Goal: Task Accomplishment & Management: Use online tool/utility

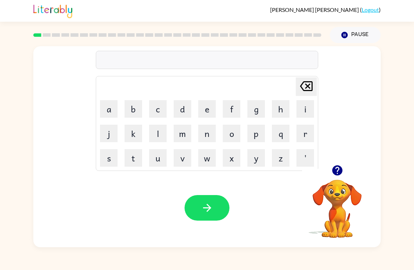
click at [339, 171] on icon "button" at bounding box center [337, 170] width 10 height 10
click at [335, 165] on icon "button" at bounding box center [337, 170] width 12 height 12
click at [131, 109] on button "b" at bounding box center [133, 109] width 18 height 18
click at [235, 131] on button "o" at bounding box center [232, 134] width 18 height 18
click at [110, 110] on button "a" at bounding box center [109, 109] width 18 height 18
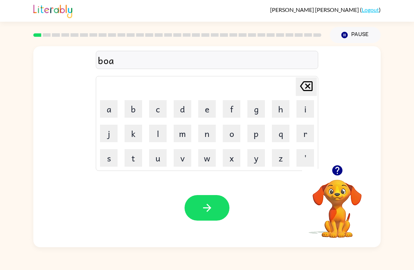
click at [304, 132] on button "r" at bounding box center [305, 134] width 18 height 18
click at [185, 107] on button "d" at bounding box center [182, 109] width 18 height 18
click at [204, 107] on button "e" at bounding box center [207, 109] width 18 height 18
click at [300, 139] on button "r" at bounding box center [305, 134] width 18 height 18
click at [215, 199] on button "button" at bounding box center [206, 208] width 45 height 26
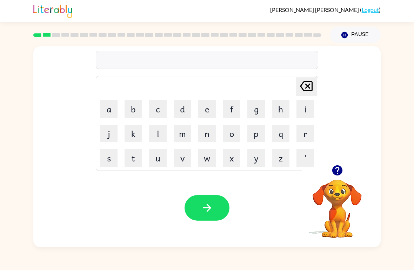
click at [304, 128] on button "r" at bounding box center [305, 134] width 18 height 18
click at [236, 133] on button "o" at bounding box center [232, 134] width 18 height 18
click at [158, 161] on button "u" at bounding box center [158, 158] width 18 height 18
click at [128, 104] on button "b" at bounding box center [133, 109] width 18 height 18
click at [308, 85] on icon "[PERSON_NAME] last character input" at bounding box center [306, 86] width 17 height 17
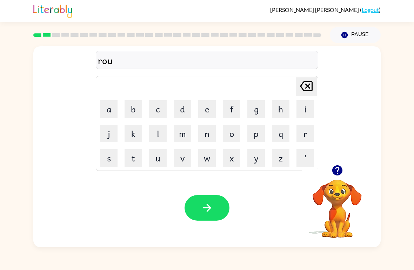
click at [182, 105] on button "d" at bounding box center [182, 109] width 18 height 18
click at [211, 204] on icon "button" at bounding box center [207, 208] width 12 height 12
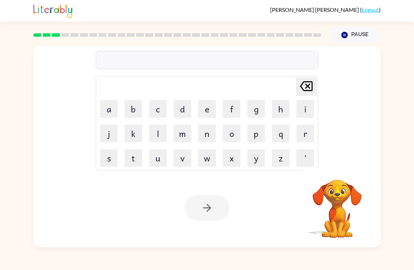
click at [181, 129] on button "m" at bounding box center [182, 134] width 18 height 18
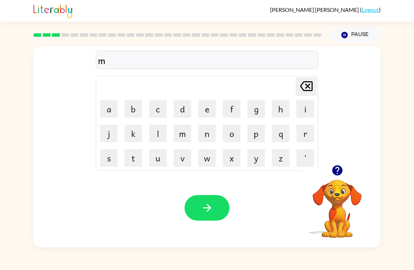
click at [114, 105] on button "a" at bounding box center [109, 109] width 18 height 18
click at [112, 155] on button "s" at bounding box center [109, 158] width 18 height 18
click at [279, 105] on button "h" at bounding box center [281, 109] width 18 height 18
click at [304, 105] on button "i" at bounding box center [305, 109] width 18 height 18
click at [207, 133] on button "n" at bounding box center [207, 134] width 18 height 18
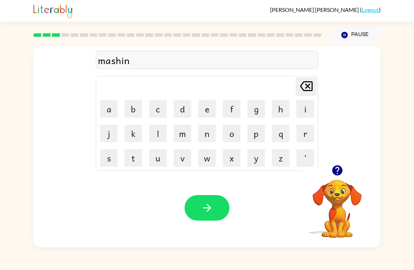
click at [204, 107] on button "e" at bounding box center [207, 109] width 18 height 18
click at [221, 208] on button "button" at bounding box center [206, 208] width 45 height 26
click at [134, 157] on button "t" at bounding box center [133, 158] width 18 height 18
click at [300, 136] on button "r" at bounding box center [305, 134] width 18 height 18
click at [109, 112] on button "a" at bounding box center [109, 109] width 18 height 18
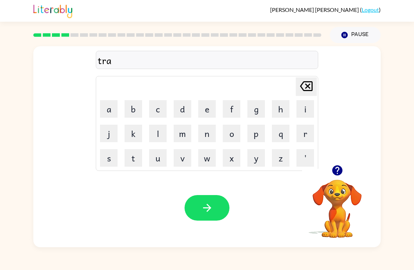
click at [300, 108] on button "i" at bounding box center [305, 109] width 18 height 18
click at [204, 130] on button "n" at bounding box center [207, 134] width 18 height 18
click at [213, 210] on icon "button" at bounding box center [207, 208] width 12 height 12
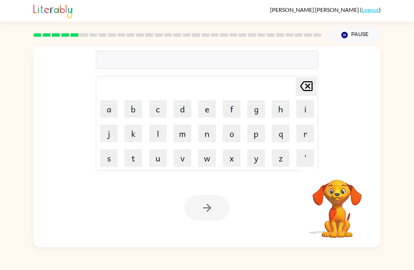
click at [181, 105] on button "d" at bounding box center [182, 109] width 18 height 18
click at [206, 107] on button "e" at bounding box center [207, 109] width 18 height 18
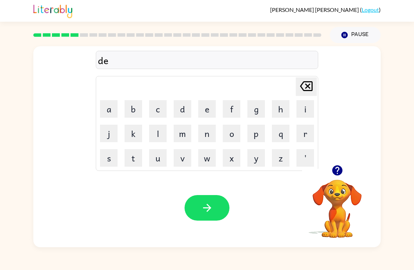
click at [232, 110] on button "f" at bounding box center [232, 109] width 18 height 18
click at [202, 109] on button "e" at bounding box center [207, 109] width 18 height 18
click at [205, 127] on button "n" at bounding box center [207, 134] width 18 height 18
click at [110, 158] on button "s" at bounding box center [109, 158] width 18 height 18
click at [304, 107] on button "i" at bounding box center [305, 109] width 18 height 18
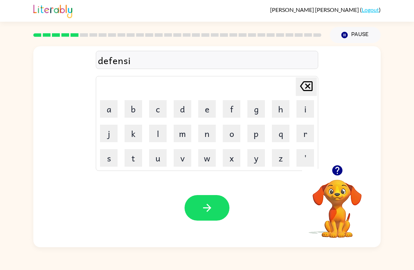
click at [183, 161] on button "v" at bounding box center [182, 158] width 18 height 18
click at [209, 108] on button "e" at bounding box center [207, 109] width 18 height 18
click at [221, 207] on button "button" at bounding box center [206, 208] width 45 height 26
click at [185, 162] on button "v" at bounding box center [182, 158] width 18 height 18
click at [110, 105] on button "a" at bounding box center [109, 109] width 18 height 18
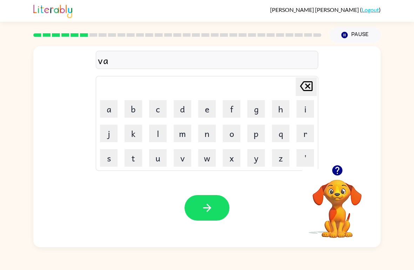
click at [159, 107] on button "c" at bounding box center [158, 109] width 18 height 18
click at [111, 111] on button "a" at bounding box center [109, 109] width 18 height 18
click at [132, 158] on button "t" at bounding box center [133, 158] width 18 height 18
click at [304, 111] on button "i" at bounding box center [305, 109] width 18 height 18
click at [232, 129] on button "o" at bounding box center [232, 134] width 18 height 18
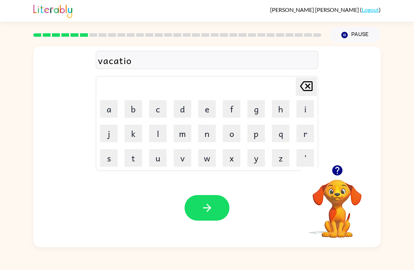
click at [204, 135] on button "n" at bounding box center [207, 134] width 18 height 18
click at [208, 209] on icon "button" at bounding box center [207, 208] width 8 height 8
click at [259, 132] on button "p" at bounding box center [256, 134] width 18 height 18
click at [157, 160] on button "u" at bounding box center [158, 158] width 18 height 18
click at [181, 108] on button "d" at bounding box center [182, 109] width 18 height 18
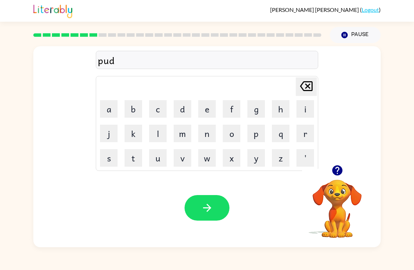
click at [158, 138] on button "l" at bounding box center [158, 134] width 18 height 18
click at [206, 113] on button "e" at bounding box center [207, 109] width 18 height 18
click at [118, 60] on div "pudle" at bounding box center [207, 60] width 218 height 15
click at [114, 60] on div "pudle" at bounding box center [207, 60] width 218 height 15
click at [305, 85] on icon "[PERSON_NAME] last character input" at bounding box center [306, 86] width 17 height 17
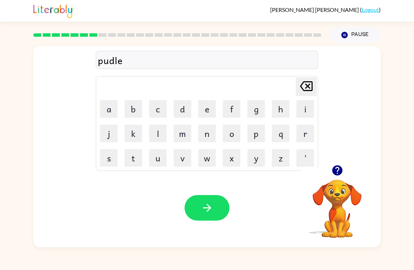
click at [305, 85] on icon "[PERSON_NAME] last character input" at bounding box center [306, 86] width 17 height 17
click at [307, 88] on icon at bounding box center [306, 86] width 13 height 10
click at [177, 107] on button "d" at bounding box center [182, 109] width 18 height 18
click at [161, 135] on button "l" at bounding box center [158, 134] width 18 height 18
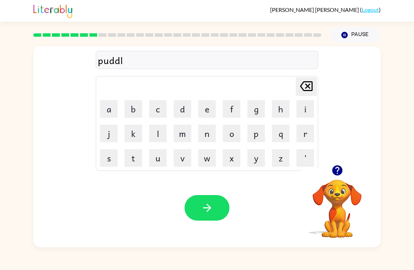
click at [204, 111] on button "e" at bounding box center [207, 109] width 18 height 18
click at [218, 206] on button "button" at bounding box center [206, 208] width 45 height 26
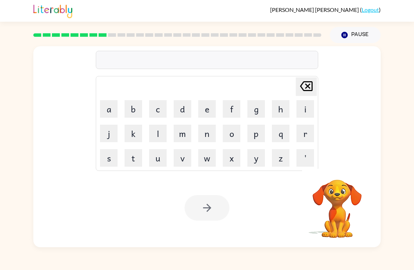
click at [346, 203] on video "Your browser must support playing .mp4 files to use Literably. Please try using…" at bounding box center [337, 204] width 70 height 70
click at [340, 202] on video "Your browser must support playing .mp4 files to use Literably. Please try using…" at bounding box center [337, 204] width 70 height 70
click at [335, 193] on video "Your browser must support playing .mp4 files to use Literably. Please try using…" at bounding box center [337, 204] width 70 height 70
click at [347, 190] on video "Your browser must support playing .mp4 files to use Literably. Please try using…" at bounding box center [337, 204] width 70 height 70
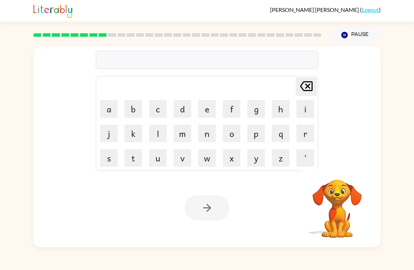
click at [344, 37] on icon "button" at bounding box center [344, 35] width 6 height 6
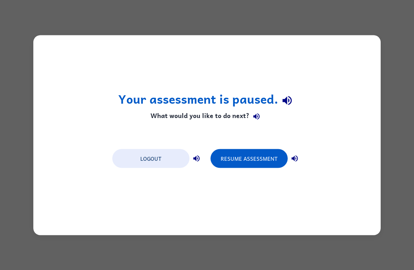
click at [160, 166] on button "Logout" at bounding box center [150, 158] width 77 height 19
click at [145, 167] on button "Logout" at bounding box center [150, 158] width 77 height 19
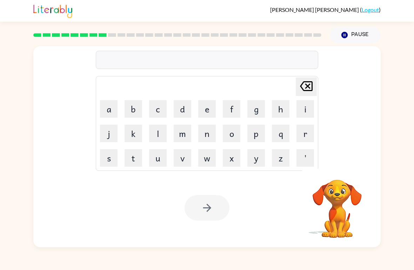
click at [341, 224] on video "Your browser must support playing .mp4 files to use Literably. Please try using…" at bounding box center [337, 204] width 70 height 70
click at [182, 138] on button "m" at bounding box center [182, 134] width 18 height 18
click at [306, 108] on button "i" at bounding box center [305, 109] width 18 height 18
click at [304, 134] on button "r" at bounding box center [305, 134] width 18 height 18
click at [111, 108] on button "a" at bounding box center [109, 109] width 18 height 18
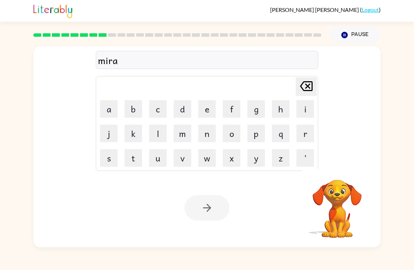
click at [159, 110] on button "c" at bounding box center [158, 109] width 18 height 18
click at [161, 129] on button "l" at bounding box center [158, 134] width 18 height 18
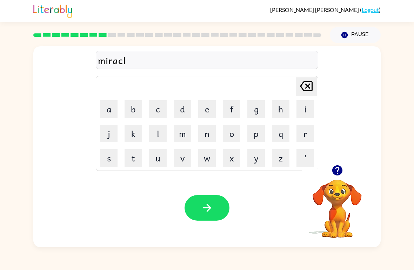
click at [207, 105] on button "e" at bounding box center [207, 109] width 18 height 18
click at [211, 217] on button "button" at bounding box center [206, 208] width 45 height 26
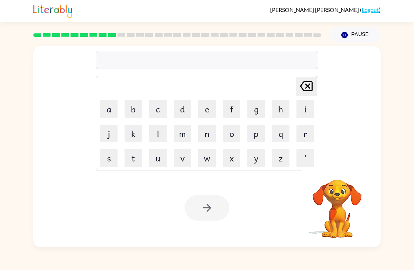
click at [181, 136] on button "m" at bounding box center [182, 134] width 18 height 18
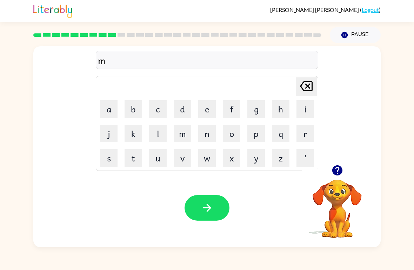
click at [300, 107] on button "i" at bounding box center [305, 109] width 18 height 18
click at [176, 111] on button "d" at bounding box center [182, 109] width 18 height 18
click at [181, 130] on button "m" at bounding box center [182, 134] width 18 height 18
click at [256, 134] on button "p" at bounding box center [256, 134] width 18 height 18
click at [314, 85] on icon "[PERSON_NAME] last character input" at bounding box center [306, 86] width 17 height 17
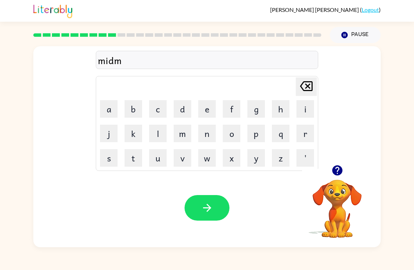
click at [230, 134] on button "o" at bounding box center [232, 134] width 18 height 18
click at [304, 128] on button "r" at bounding box center [305, 134] width 18 height 18
click at [202, 134] on button "n" at bounding box center [207, 134] width 18 height 18
click at [300, 113] on button "i" at bounding box center [305, 109] width 18 height 18
click at [205, 135] on button "n" at bounding box center [207, 134] width 18 height 18
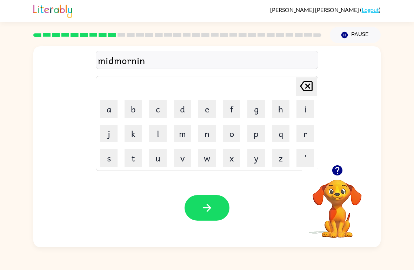
click at [253, 106] on button "g" at bounding box center [256, 109] width 18 height 18
click at [215, 205] on button "button" at bounding box center [206, 208] width 45 height 26
click at [334, 170] on icon "button" at bounding box center [337, 170] width 10 height 10
click at [184, 109] on button "d" at bounding box center [182, 109] width 18 height 18
click at [296, 88] on button "[PERSON_NAME] last character input" at bounding box center [305, 86] width 21 height 19
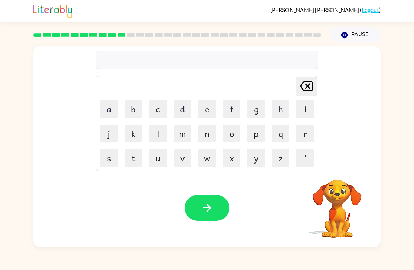
click at [183, 111] on button "d" at bounding box center [182, 109] width 18 height 18
click at [295, 118] on td "i" at bounding box center [305, 109] width 24 height 24
click at [306, 107] on button "i" at bounding box center [305, 109] width 18 height 18
click at [108, 161] on button "s" at bounding box center [109, 158] width 18 height 18
click at [134, 158] on button "t" at bounding box center [133, 158] width 18 height 18
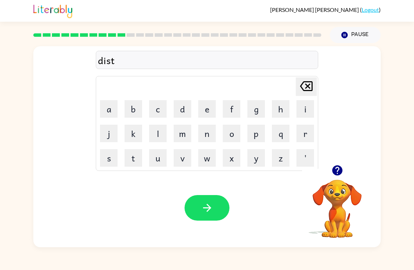
click at [306, 139] on button "r" at bounding box center [305, 134] width 18 height 18
click at [163, 157] on button "u" at bounding box center [158, 158] width 18 height 18
click at [114, 156] on button "s" at bounding box center [109, 158] width 18 height 18
click at [132, 157] on button "t" at bounding box center [133, 158] width 18 height 18
click at [212, 227] on div "Your browser must support playing .mp4 files to use Literably. Please try using…" at bounding box center [206, 208] width 347 height 79
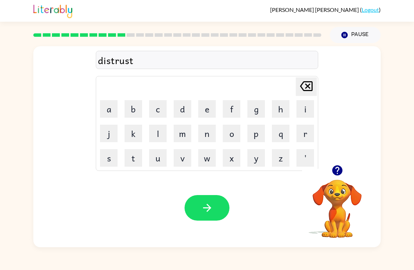
click at [220, 207] on button "button" at bounding box center [206, 208] width 45 height 26
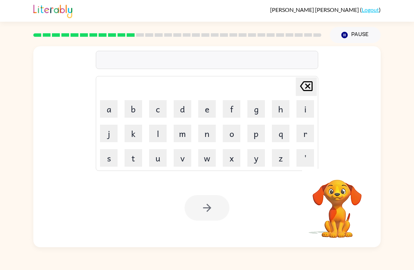
click at [299, 136] on button "r" at bounding box center [305, 134] width 18 height 18
click at [232, 131] on button "o" at bounding box center [232, 134] width 18 height 18
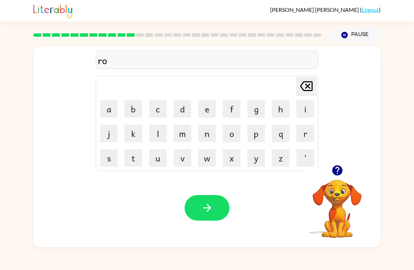
click at [185, 105] on button "d" at bounding box center [182, 109] width 18 height 18
click at [203, 108] on button "e" at bounding box center [207, 109] width 18 height 18
click at [331, 169] on icon "button" at bounding box center [337, 170] width 12 height 12
click at [213, 204] on button "button" at bounding box center [206, 208] width 45 height 26
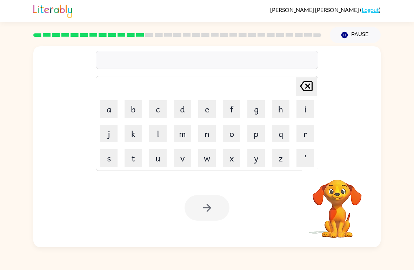
click at [164, 156] on button "u" at bounding box center [158, 158] width 18 height 18
click at [260, 134] on button "p" at bounding box center [256, 134] width 18 height 18
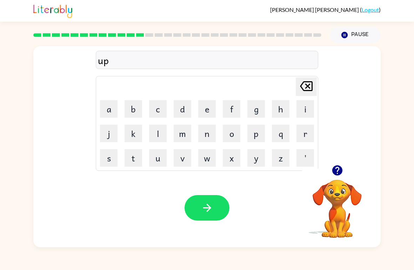
click at [259, 111] on button "g" at bounding box center [256, 109] width 18 height 18
click at [302, 131] on button "r" at bounding box center [305, 134] width 18 height 18
click at [110, 108] on button "a" at bounding box center [109, 109] width 18 height 18
click at [182, 110] on button "d" at bounding box center [182, 109] width 18 height 18
click at [206, 109] on button "e" at bounding box center [207, 109] width 18 height 18
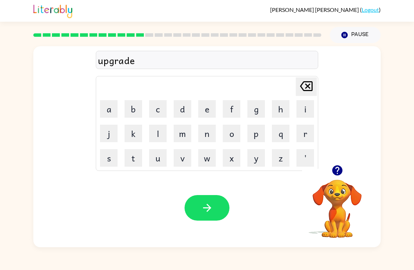
click at [217, 207] on button "button" at bounding box center [206, 208] width 45 height 26
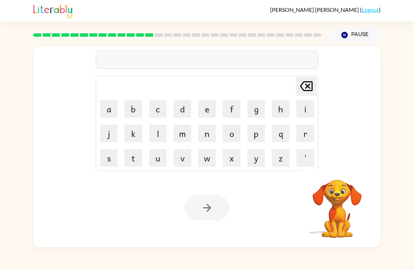
click at [178, 133] on button "m" at bounding box center [182, 134] width 18 height 18
click at [113, 104] on button "a" at bounding box center [109, 109] width 18 height 18
click at [136, 103] on button "b" at bounding box center [133, 109] width 18 height 18
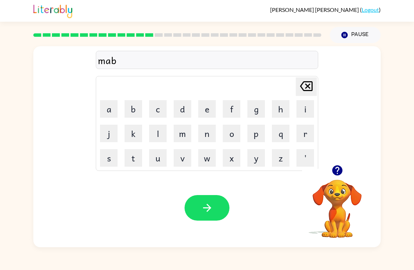
click at [207, 134] on button "n" at bounding box center [207, 134] width 18 height 18
click at [201, 108] on button "e" at bounding box center [207, 109] width 18 height 18
click at [109, 157] on button "s" at bounding box center [109, 158] width 18 height 18
click at [213, 209] on button "button" at bounding box center [206, 208] width 45 height 26
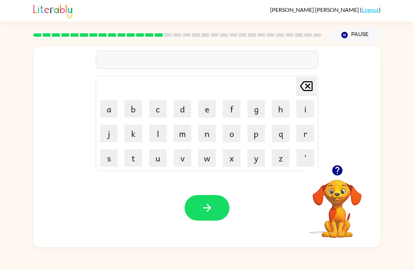
click at [133, 108] on button "b" at bounding box center [133, 109] width 18 height 18
click at [234, 135] on button "o" at bounding box center [232, 134] width 18 height 18
click at [202, 138] on button "n" at bounding box center [207, 134] width 18 height 18
click at [208, 110] on button "e" at bounding box center [207, 109] width 18 height 18
click at [109, 156] on button "s" at bounding box center [109, 158] width 18 height 18
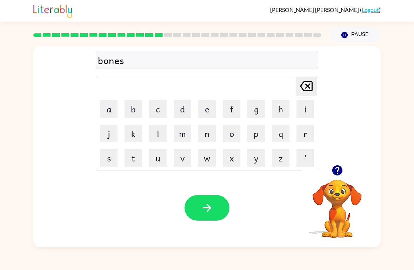
click at [108, 156] on button "s" at bounding box center [109, 158] width 18 height 18
click at [305, 83] on icon "[PERSON_NAME] last character input" at bounding box center [306, 86] width 17 height 17
click at [215, 210] on button "button" at bounding box center [206, 208] width 45 height 26
click at [339, 170] on icon "button" at bounding box center [337, 170] width 10 height 10
click at [108, 154] on button "s" at bounding box center [109, 158] width 18 height 18
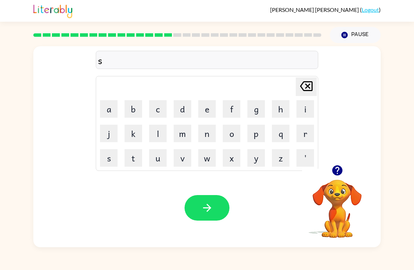
click at [151, 127] on button "l" at bounding box center [158, 134] width 18 height 18
click at [231, 134] on button "o" at bounding box center [232, 134] width 18 height 18
click at [305, 134] on button "r" at bounding box center [305, 134] width 18 height 18
click at [183, 132] on button "m" at bounding box center [182, 134] width 18 height 18
click at [202, 204] on icon "button" at bounding box center [207, 208] width 12 height 12
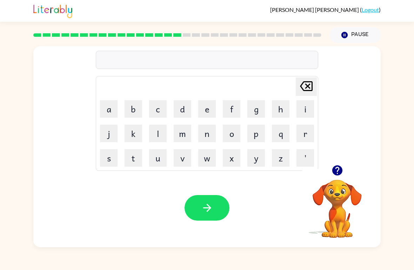
click at [253, 108] on button "g" at bounding box center [256, 109] width 18 height 18
click at [303, 134] on button "r" at bounding box center [305, 134] width 18 height 18
click at [113, 107] on button "a" at bounding box center [109, 109] width 18 height 18
click at [182, 126] on button "m" at bounding box center [182, 134] width 18 height 18
click at [213, 216] on button "button" at bounding box center [206, 208] width 45 height 26
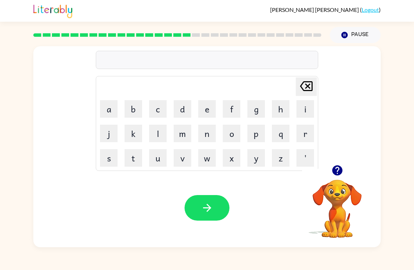
click at [133, 111] on button "b" at bounding box center [133, 109] width 18 height 18
click at [305, 134] on button "r" at bounding box center [305, 134] width 18 height 18
click at [308, 103] on button "i" at bounding box center [305, 109] width 18 height 18
click at [180, 132] on button "m" at bounding box center [182, 134] width 18 height 18
click at [304, 107] on button "i" at bounding box center [305, 109] width 18 height 18
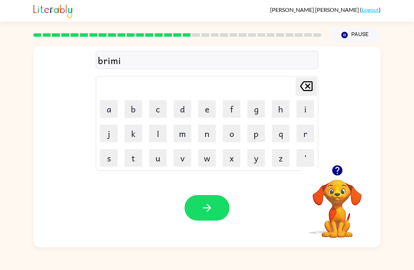
click at [206, 132] on button "n" at bounding box center [207, 134] width 18 height 18
click at [255, 110] on button "g" at bounding box center [256, 109] width 18 height 18
click at [211, 205] on icon "button" at bounding box center [207, 208] width 12 height 12
click at [307, 136] on button "r" at bounding box center [305, 134] width 18 height 18
click at [300, 107] on button "i" at bounding box center [305, 109] width 18 height 18
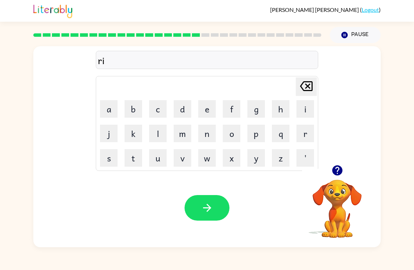
click at [111, 152] on button "s" at bounding box center [109, 158] width 18 height 18
click at [126, 136] on button "k" at bounding box center [133, 134] width 18 height 18
click at [305, 111] on button "i" at bounding box center [305, 109] width 18 height 18
click at [208, 105] on button "e" at bounding box center [207, 109] width 18 height 18
click at [108, 159] on button "s" at bounding box center [109, 158] width 18 height 18
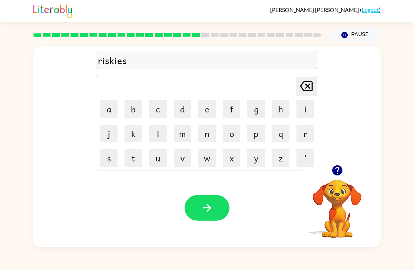
click at [137, 160] on button "t" at bounding box center [133, 158] width 18 height 18
click at [202, 205] on icon "button" at bounding box center [207, 208] width 12 height 12
click at [340, 174] on icon "button" at bounding box center [337, 170] width 10 height 10
click at [111, 108] on button "a" at bounding box center [109, 109] width 18 height 18
click at [305, 105] on button "i" at bounding box center [305, 109] width 18 height 18
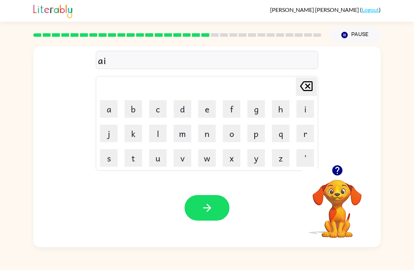
click at [307, 126] on button "r" at bounding box center [305, 134] width 18 height 18
click at [132, 155] on button "t" at bounding box center [133, 158] width 18 height 18
click at [301, 132] on button "r" at bounding box center [305, 134] width 18 height 18
click at [107, 104] on button "a" at bounding box center [109, 109] width 18 height 18
click at [300, 109] on button "i" at bounding box center [305, 109] width 18 height 18
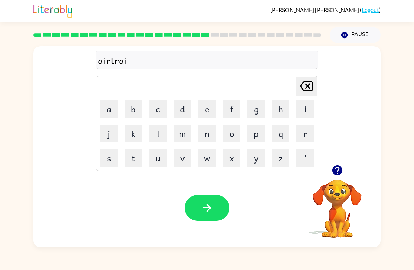
click at [158, 131] on button "l" at bounding box center [158, 134] width 18 height 18
click at [206, 212] on icon "button" at bounding box center [207, 208] width 12 height 12
click at [231, 111] on button "f" at bounding box center [232, 109] width 18 height 18
click at [234, 133] on button "o" at bounding box center [232, 134] width 18 height 18
click at [161, 136] on button "l" at bounding box center [158, 134] width 18 height 18
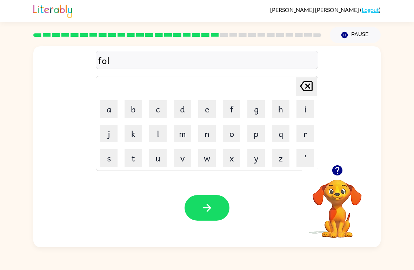
click at [233, 134] on button "o" at bounding box center [232, 134] width 18 height 18
click at [209, 159] on button "w" at bounding box center [207, 158] width 18 height 18
click at [203, 205] on icon "button" at bounding box center [207, 208] width 12 height 12
click at [109, 157] on button "s" at bounding box center [109, 158] width 18 height 18
click at [202, 105] on button "e" at bounding box center [207, 109] width 18 height 18
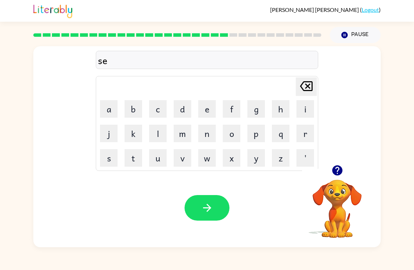
click at [209, 132] on button "n" at bounding box center [207, 134] width 18 height 18
click at [137, 157] on button "t" at bounding box center [133, 158] width 18 height 18
click at [162, 157] on button "u" at bounding box center [158, 158] width 18 height 18
click at [254, 134] on button "p" at bounding box center [256, 134] width 18 height 18
click at [303, 109] on button "i" at bounding box center [305, 109] width 18 height 18
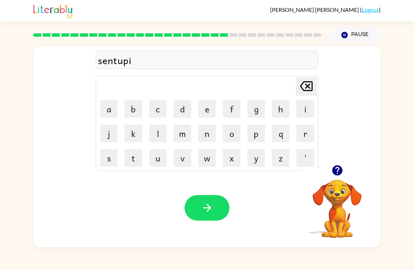
click at [210, 104] on button "e" at bounding box center [207, 109] width 18 height 18
click at [177, 107] on button "d" at bounding box center [182, 109] width 18 height 18
click at [212, 210] on icon "button" at bounding box center [207, 208] width 12 height 12
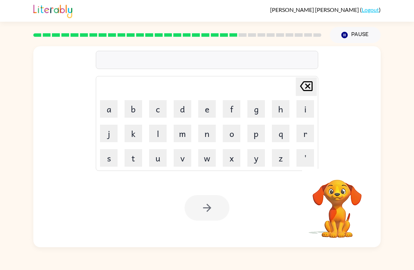
click at [114, 161] on button "s" at bounding box center [109, 158] width 18 height 18
click at [185, 161] on button "v" at bounding box center [182, 158] width 18 height 18
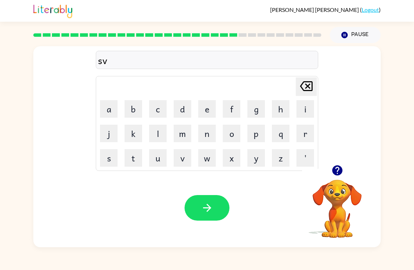
click at [306, 86] on icon "[PERSON_NAME] last character input" at bounding box center [306, 86] width 17 height 17
click at [157, 164] on button "u" at bounding box center [158, 158] width 18 height 18
click at [111, 156] on button "s" at bounding box center [109, 158] width 18 height 18
click at [135, 160] on button "t" at bounding box center [133, 158] width 18 height 18
click at [114, 108] on button "a" at bounding box center [109, 109] width 18 height 18
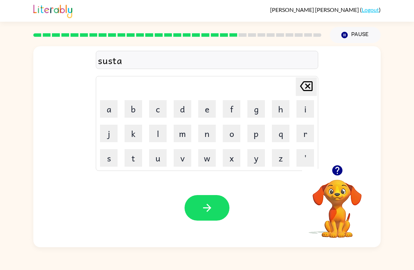
click at [307, 107] on button "i" at bounding box center [305, 109] width 18 height 18
click at [208, 130] on button "n" at bounding box center [207, 134] width 18 height 18
click at [207, 216] on button "button" at bounding box center [206, 208] width 45 height 26
click at [334, 172] on icon "button" at bounding box center [337, 170] width 10 height 10
click at [233, 135] on button "o" at bounding box center [232, 134] width 18 height 18
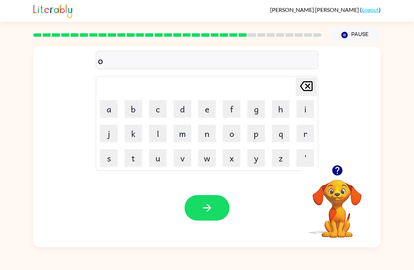
click at [301, 131] on button "r" at bounding box center [305, 134] width 18 height 18
click at [204, 161] on button "w" at bounding box center [207, 158] width 18 height 18
click at [110, 108] on button "a" at bounding box center [109, 109] width 18 height 18
click at [307, 126] on button "r" at bounding box center [305, 134] width 18 height 18
click at [177, 111] on button "d" at bounding box center [182, 109] width 18 height 18
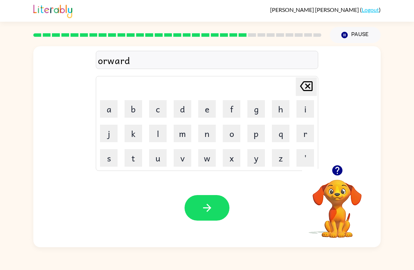
click at [96, 65] on div "orward" at bounding box center [207, 60] width 222 height 18
click at [100, 64] on div "orward" at bounding box center [207, 60] width 218 height 15
click at [100, 63] on div "orward" at bounding box center [207, 60] width 218 height 15
click at [217, 203] on button "button" at bounding box center [206, 208] width 45 height 26
click at [305, 137] on button "r" at bounding box center [305, 134] width 18 height 18
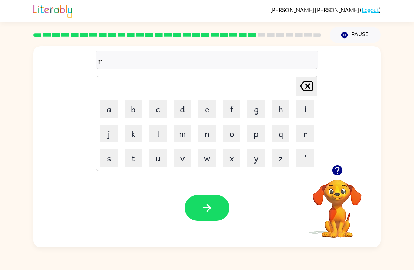
click at [205, 107] on button "e" at bounding box center [207, 109] width 18 height 18
click at [163, 131] on button "l" at bounding box center [158, 134] width 18 height 18
click at [114, 110] on button "a" at bounding box center [109, 109] width 18 height 18
click at [189, 109] on button "d" at bounding box center [182, 109] width 18 height 18
click at [204, 105] on button "e" at bounding box center [207, 109] width 18 height 18
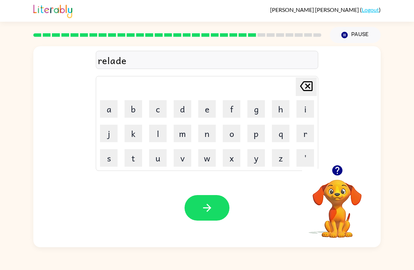
click at [183, 110] on button "d" at bounding box center [182, 109] width 18 height 18
click at [203, 208] on icon "button" at bounding box center [207, 208] width 12 height 12
click at [259, 110] on button "g" at bounding box center [256, 109] width 18 height 18
click at [232, 133] on button "o" at bounding box center [232, 134] width 18 height 18
click at [131, 108] on button "b" at bounding box center [133, 109] width 18 height 18
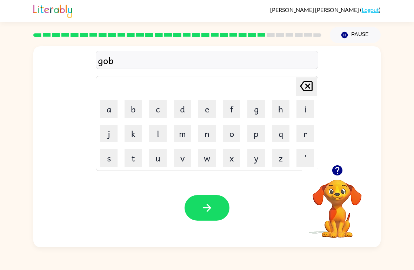
click at [161, 134] on button "l" at bounding box center [158, 134] width 18 height 18
click at [300, 107] on button "i" at bounding box center [305, 109] width 18 height 18
click at [205, 132] on button "n" at bounding box center [207, 134] width 18 height 18
click at [201, 200] on button "button" at bounding box center [206, 208] width 45 height 26
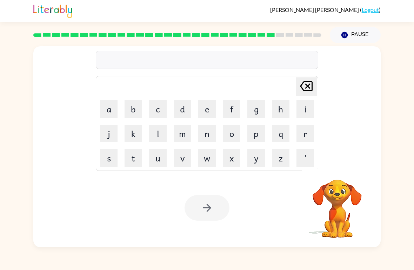
click at [157, 132] on button "l" at bounding box center [158, 134] width 18 height 18
click at [338, 173] on icon "button" at bounding box center [337, 170] width 10 height 10
click at [155, 163] on button "u" at bounding box center [158, 158] width 18 height 18
click at [185, 136] on button "m" at bounding box center [182, 134] width 18 height 18
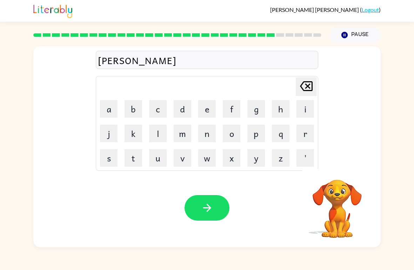
click at [132, 107] on button "b" at bounding box center [133, 109] width 18 height 18
click at [206, 105] on button "e" at bounding box center [207, 109] width 18 height 18
click at [300, 135] on button "r" at bounding box center [305, 134] width 18 height 18
click at [109, 139] on button "j" at bounding box center [109, 134] width 18 height 18
click at [109, 111] on button "a" at bounding box center [109, 109] width 18 height 18
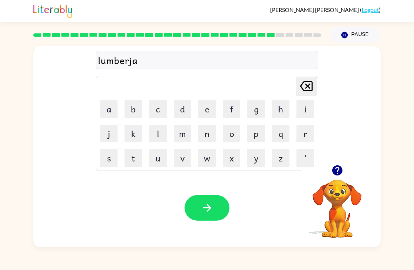
click at [131, 131] on button "k" at bounding box center [133, 134] width 18 height 18
click at [206, 208] on icon "button" at bounding box center [207, 208] width 8 height 8
click at [331, 174] on icon "button" at bounding box center [337, 170] width 12 height 12
click at [330, 174] on video "Your browser must support playing .mp4 files to use Literably. Please try using…" at bounding box center [337, 204] width 70 height 70
click at [152, 107] on button "c" at bounding box center [158, 109] width 18 height 18
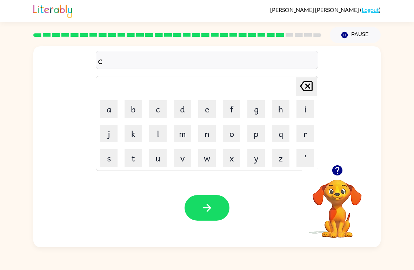
click at [227, 134] on button "o" at bounding box center [232, 134] width 18 height 18
click at [305, 83] on icon "[PERSON_NAME] last character input" at bounding box center [306, 86] width 17 height 17
click at [299, 104] on button "i" at bounding box center [305, 109] width 18 height 18
click at [157, 152] on button "u" at bounding box center [158, 158] width 18 height 18
click at [300, 131] on button "r" at bounding box center [305, 134] width 18 height 18
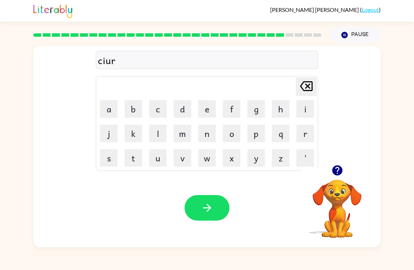
click at [111, 155] on button "s" at bounding box center [109, 158] width 18 height 18
click at [201, 111] on button "e" at bounding box center [207, 109] width 18 height 18
click at [213, 210] on button "button" at bounding box center [206, 208] width 45 height 26
click at [256, 135] on button "p" at bounding box center [256, 134] width 18 height 18
click at [297, 108] on button "i" at bounding box center [305, 109] width 18 height 18
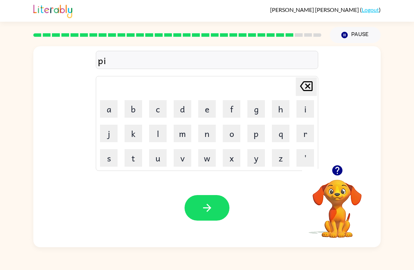
click at [161, 157] on button "u" at bounding box center [158, 158] width 18 height 18
click at [311, 83] on icon at bounding box center [306, 86] width 13 height 10
click at [206, 131] on button "n" at bounding box center [207, 134] width 18 height 18
click at [209, 202] on button "button" at bounding box center [206, 208] width 45 height 26
click at [336, 169] on icon "button" at bounding box center [337, 170] width 12 height 12
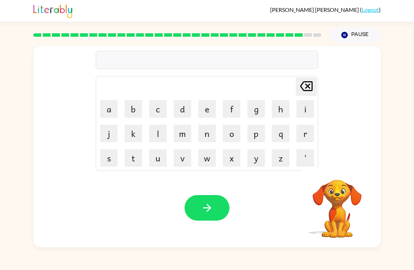
click at [234, 135] on button "o" at bounding box center [232, 134] width 18 height 18
click at [180, 162] on button "v" at bounding box center [182, 158] width 18 height 18
click at [304, 86] on icon "[PERSON_NAME] last character input" at bounding box center [306, 86] width 17 height 17
click at [304, 85] on icon "[PERSON_NAME] last character input" at bounding box center [306, 86] width 17 height 17
click at [114, 160] on button "s" at bounding box center [109, 158] width 18 height 18
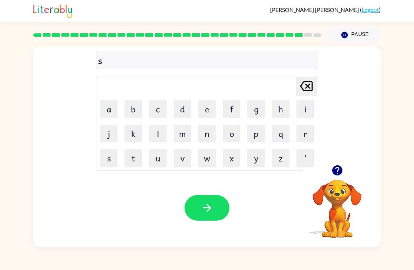
click at [304, 104] on button "i" at bounding box center [305, 109] width 18 height 18
click at [158, 134] on button "l" at bounding box center [158, 134] width 18 height 18
click at [184, 159] on button "v" at bounding box center [182, 158] width 18 height 18
click at [203, 108] on button "e" at bounding box center [207, 109] width 18 height 18
click at [306, 133] on button "r" at bounding box center [305, 134] width 18 height 18
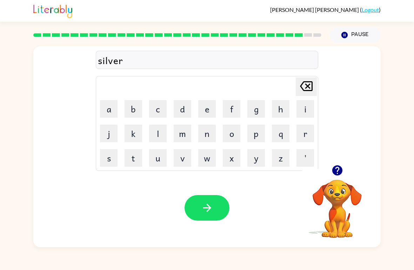
click at [203, 159] on button "w" at bounding box center [207, 158] width 18 height 18
click at [111, 107] on button "a" at bounding box center [109, 109] width 18 height 18
click at [309, 129] on button "r" at bounding box center [305, 134] width 18 height 18
click at [205, 105] on button "e" at bounding box center [207, 109] width 18 height 18
click at [194, 194] on div "Your browser must support playing .mp4 files to use Literably. Please try using…" at bounding box center [206, 208] width 347 height 79
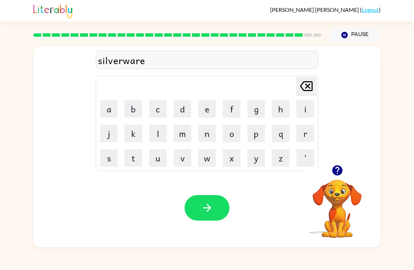
click at [203, 205] on icon "button" at bounding box center [207, 208] width 12 height 12
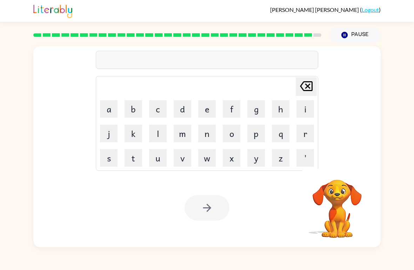
click at [159, 157] on button "u" at bounding box center [158, 158] width 18 height 18
click at [212, 131] on button "n" at bounding box center [207, 134] width 18 height 18
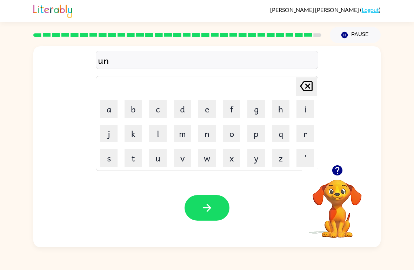
click at [234, 104] on button "f" at bounding box center [232, 109] width 18 height 18
click at [304, 133] on button "r" at bounding box center [305, 134] width 18 height 18
click at [109, 159] on button "s" at bounding box center [109, 158] width 18 height 18
click at [299, 88] on icon "[PERSON_NAME] last character input" at bounding box center [306, 86] width 17 height 17
click at [109, 111] on button "a" at bounding box center [109, 109] width 18 height 18
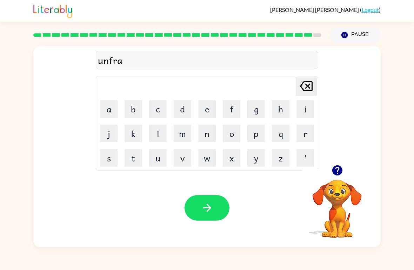
click at [304, 110] on button "i" at bounding box center [305, 109] width 18 height 18
click at [174, 111] on button "d" at bounding box center [182, 109] width 18 height 18
click at [218, 209] on button "button" at bounding box center [206, 208] width 45 height 26
